Goal: Transaction & Acquisition: Purchase product/service

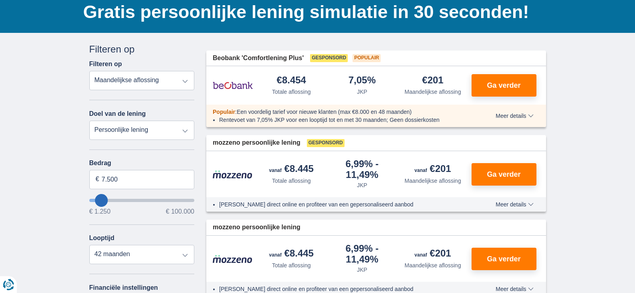
scroll to position [80, 0]
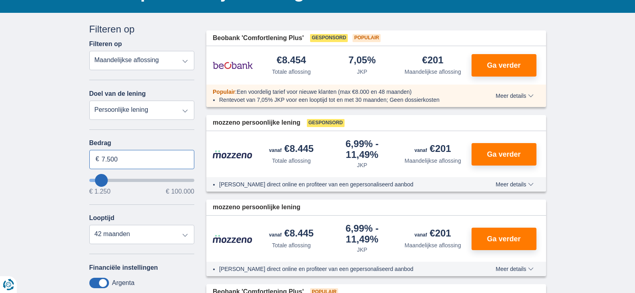
click at [137, 158] on input "7.500" at bounding box center [141, 159] width 105 height 19
type input "7"
type input "100.000"
type input "99250"
click at [184, 233] on select "12 maanden 18 maanden 24 maanden 30 maanden 36 maanden 42 maanden" at bounding box center [141, 234] width 105 height 19
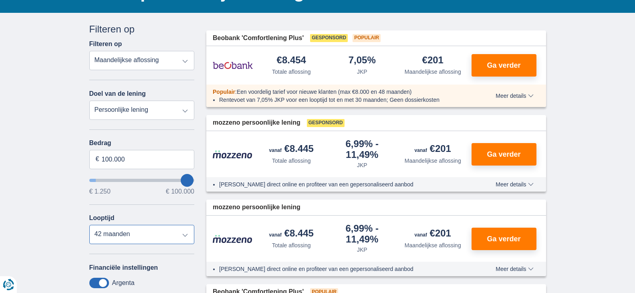
select select "120"
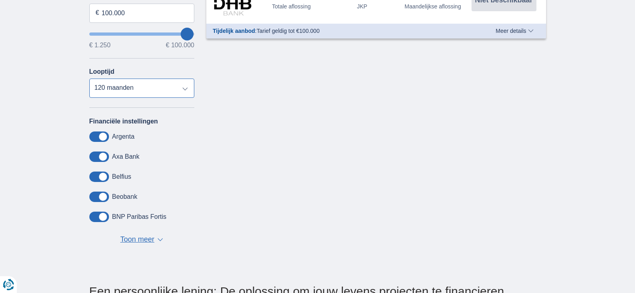
scroll to position [241, 0]
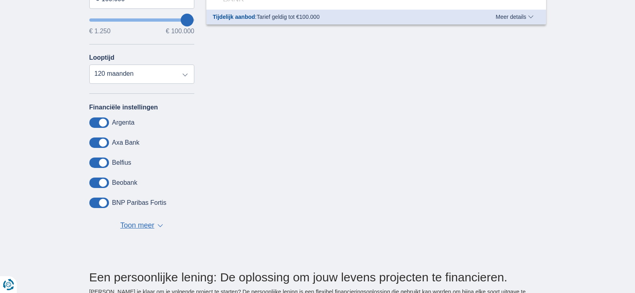
click at [103, 162] on span at bounding box center [99, 163] width 20 height 10
click at [0, 0] on input "checkbox" at bounding box center [0, 0] width 0 height 0
click at [107, 162] on span at bounding box center [99, 163] width 20 height 10
click at [0, 0] on input "checkbox" at bounding box center [0, 0] width 0 height 0
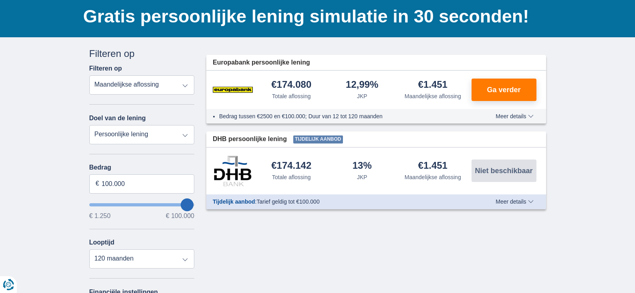
scroll to position [40, 0]
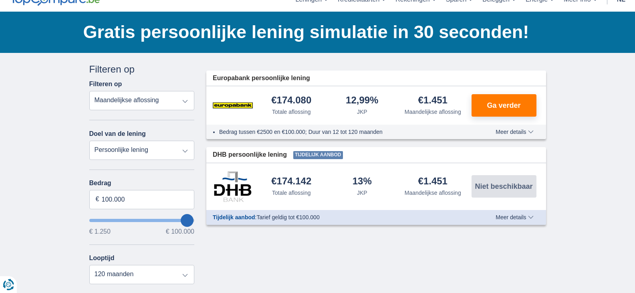
click at [182, 99] on select "Totale aflossing JKP Maandelijkse aflossing" at bounding box center [141, 100] width 105 height 19
click at [138, 148] on select "Persoonlijke lening Auto Moto / fiets Mobilhome / caravan Renovatie Energie Sch…" at bounding box center [141, 150] width 105 height 19
click at [576, 112] on div "× widget.non-eligible-application.title widget.non-eligible-application.text no…" at bounding box center [317, 258] width 635 height 410
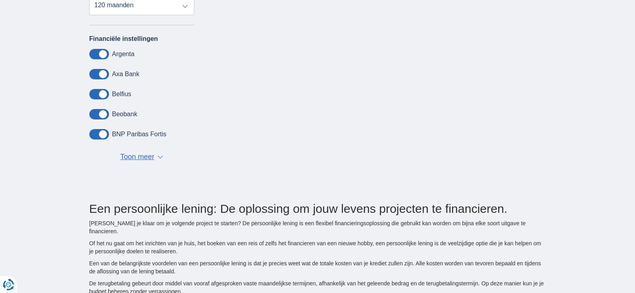
scroll to position [321, 0]
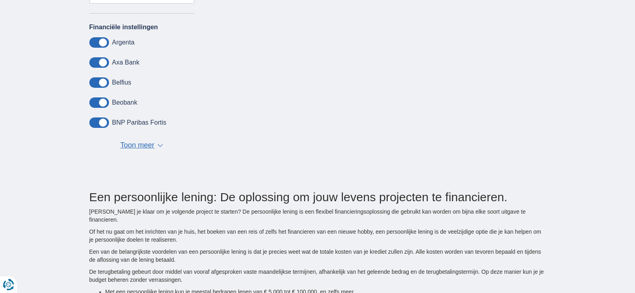
click at [142, 141] on span "Toon meer" at bounding box center [137, 145] width 34 height 10
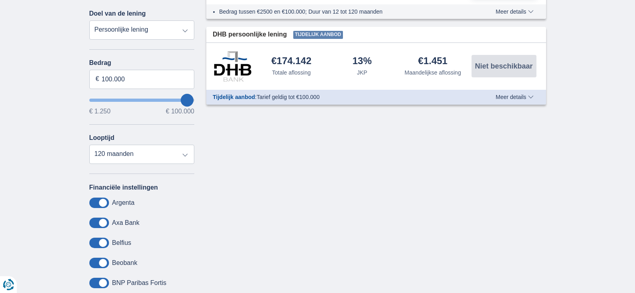
scroll to position [0, 0]
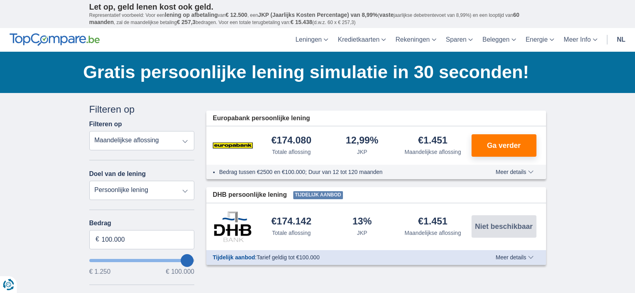
click at [185, 144] on select "Totale aflossing JKP Maandelijkse aflossing" at bounding box center [141, 140] width 105 height 19
select select "apr+"
click at [89, 131] on select "Totale aflossing JKP Maandelijkse aflossing" at bounding box center [141, 140] width 105 height 19
